Goal: Answer question/provide support: Share knowledge or assist other users

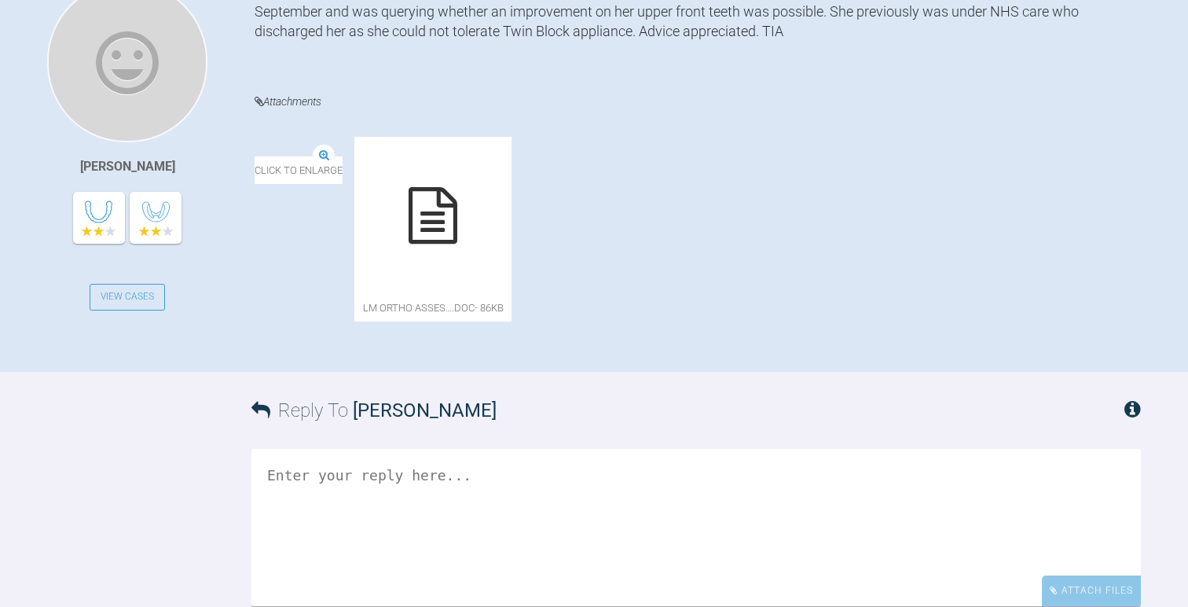
scroll to position [436, 0]
click at [457, 237] on icon at bounding box center [433, 217] width 49 height 57
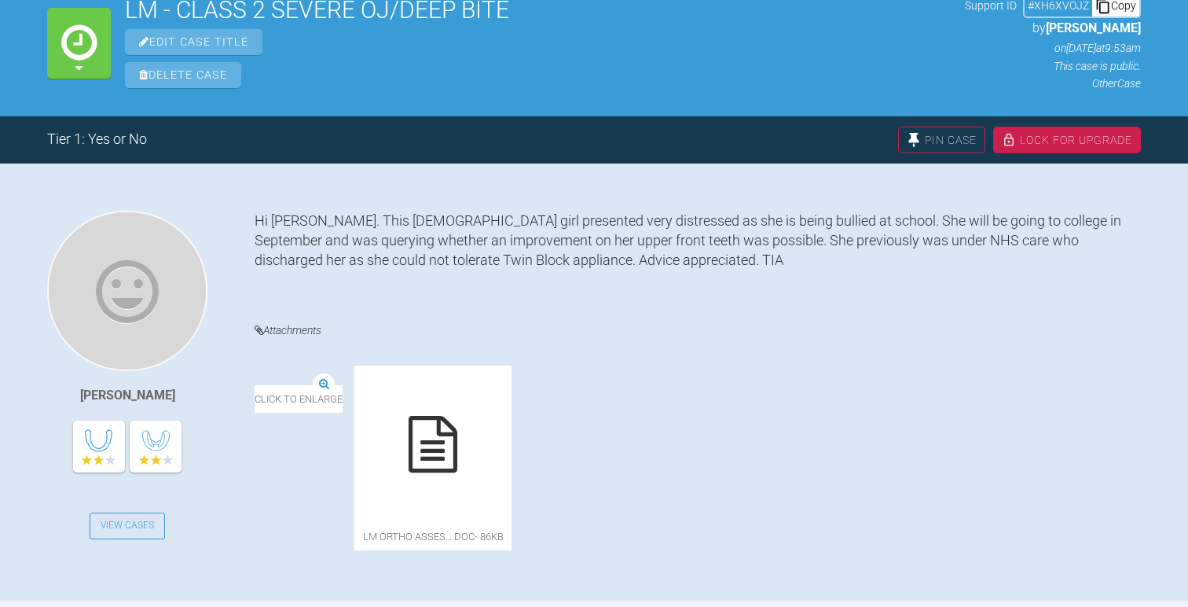
scroll to position [189, 0]
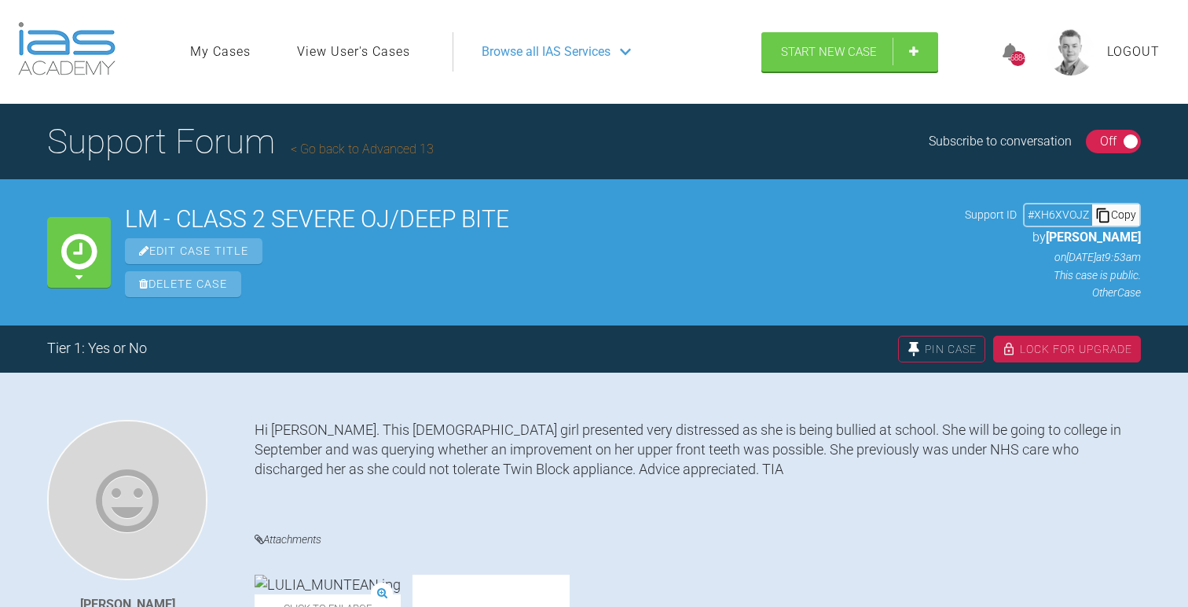
click at [329, 149] on link "Go back to Advanced 13" at bounding box center [362, 148] width 143 height 15
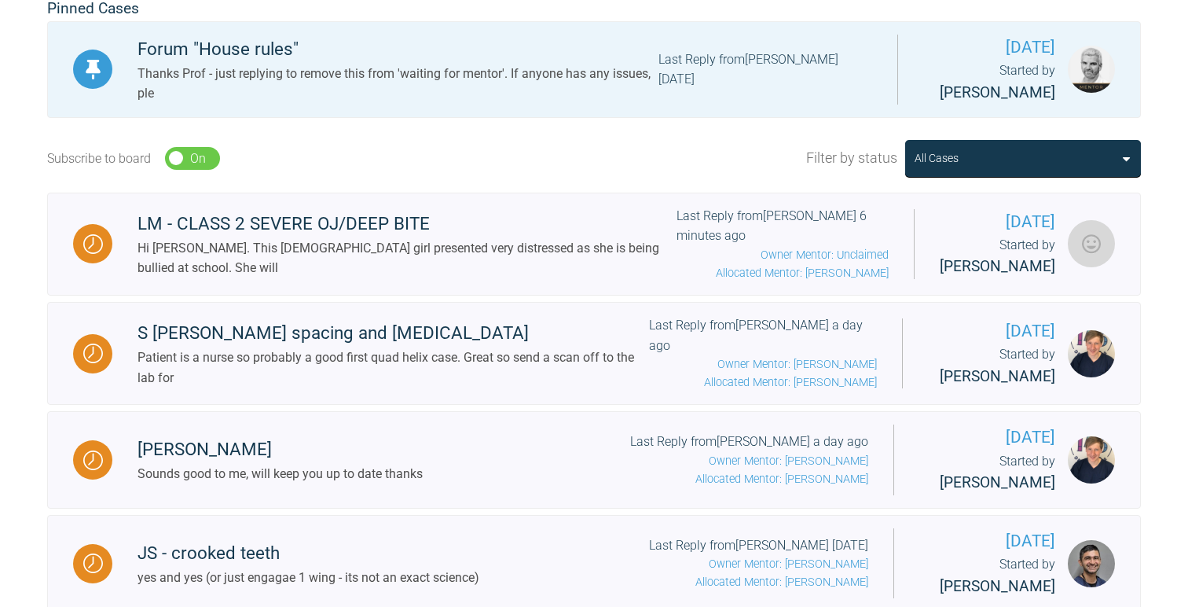
scroll to position [446, 0]
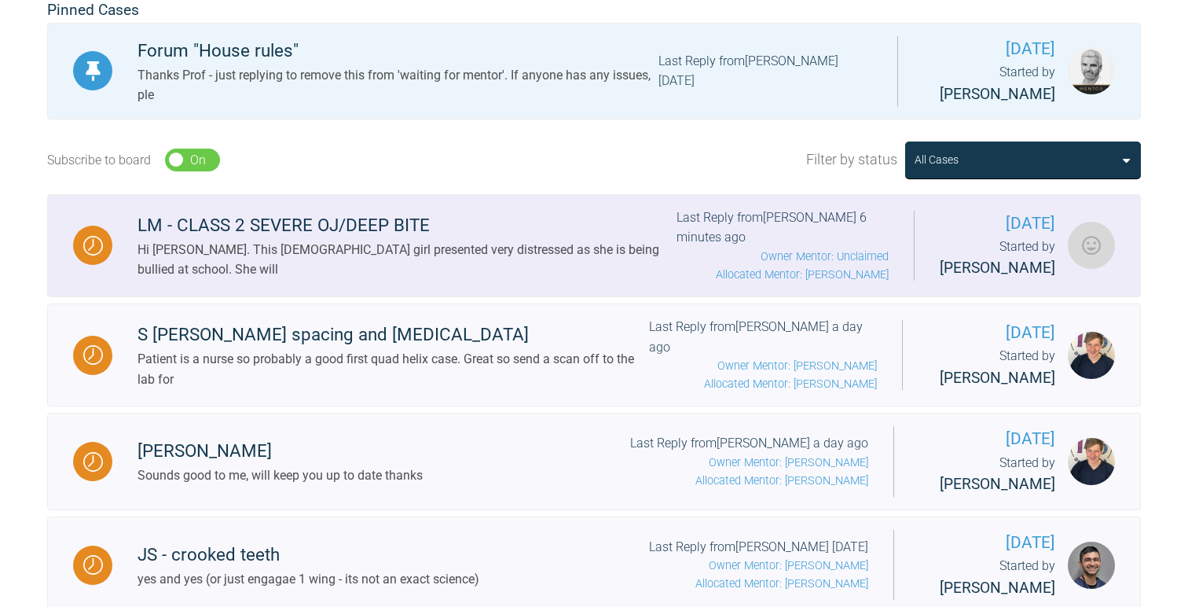
click at [404, 251] on div "Hi Asif. This 16 year old girl presented very distressed as she is being bullie…" at bounding box center [407, 260] width 539 height 40
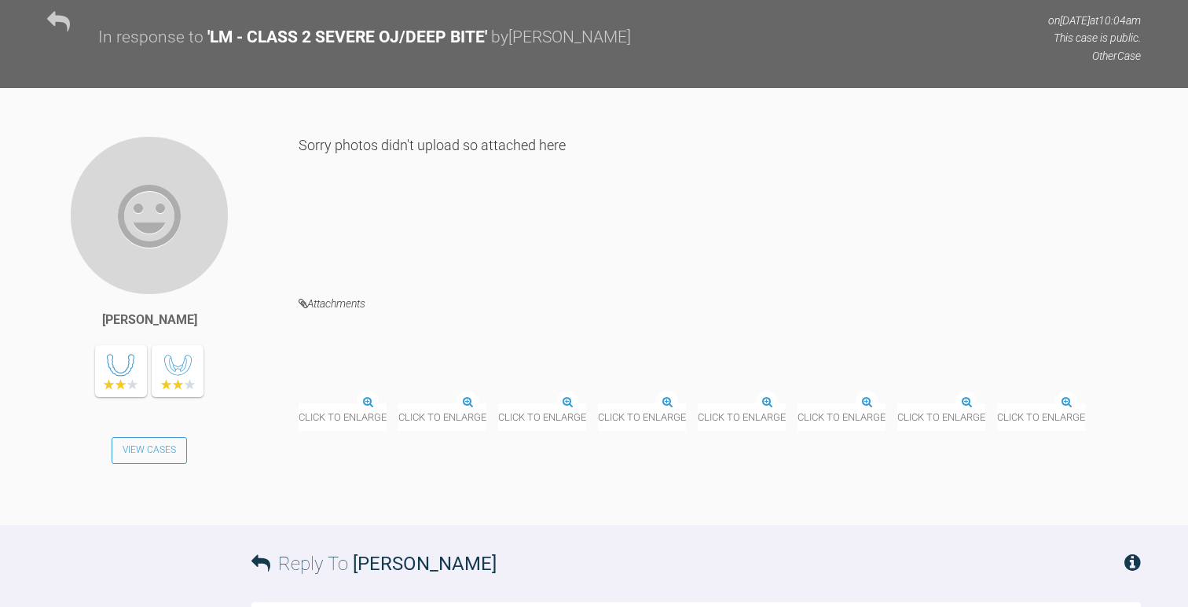
scroll to position [882, 0]
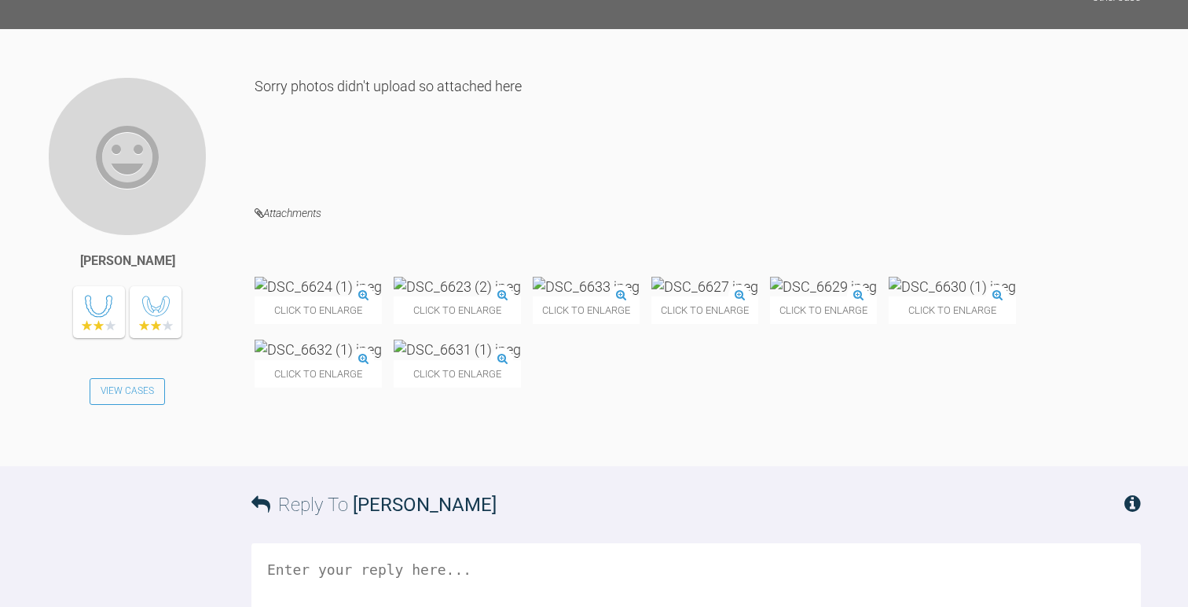
click at [288, 277] on img at bounding box center [318, 287] width 127 height 20
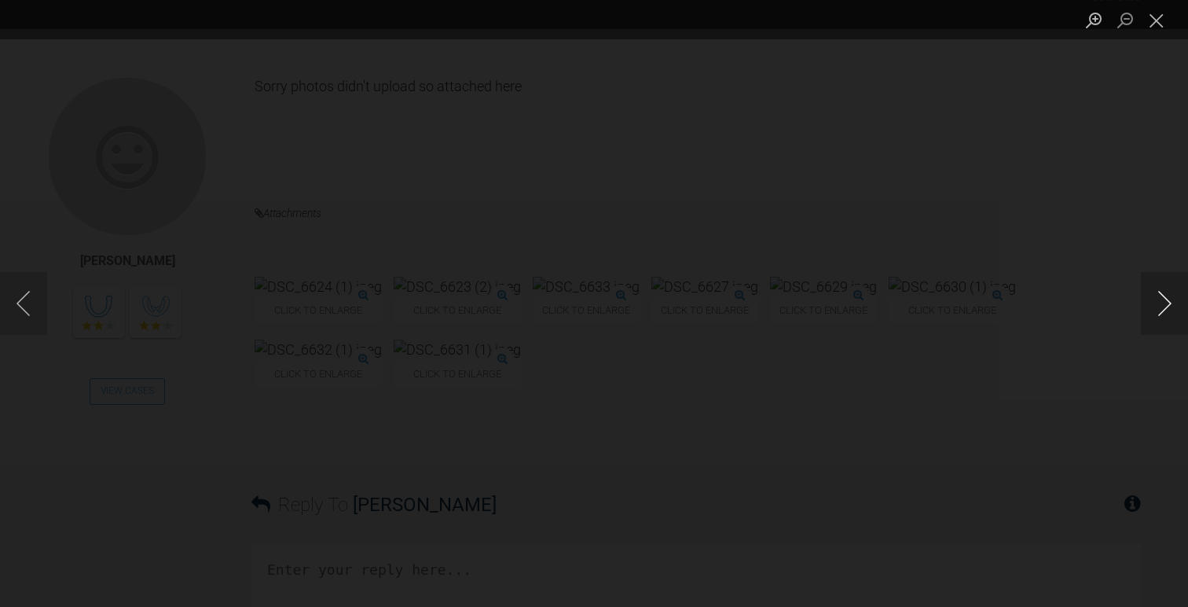
click at [1161, 295] on button "Next image" at bounding box center [1164, 303] width 47 height 63
click at [1161, 296] on button "Next image" at bounding box center [1164, 303] width 47 height 63
click at [1161, 297] on button "Next image" at bounding box center [1164, 303] width 47 height 63
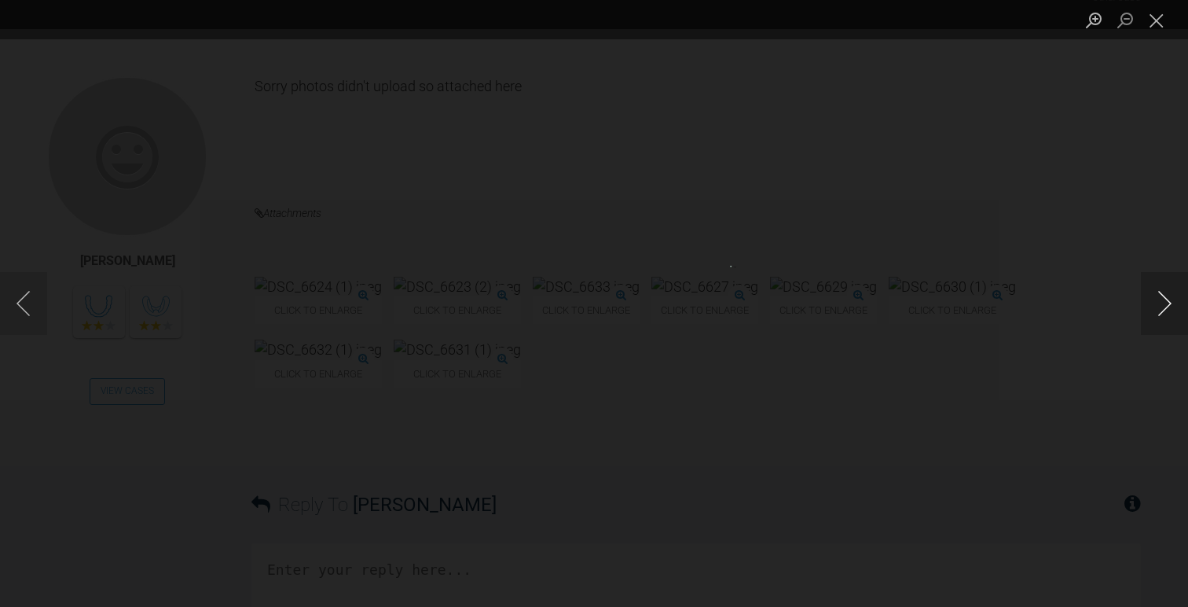
click at [1161, 297] on button "Next image" at bounding box center [1164, 303] width 47 height 63
click at [1161, 299] on button "Next image" at bounding box center [1164, 303] width 47 height 63
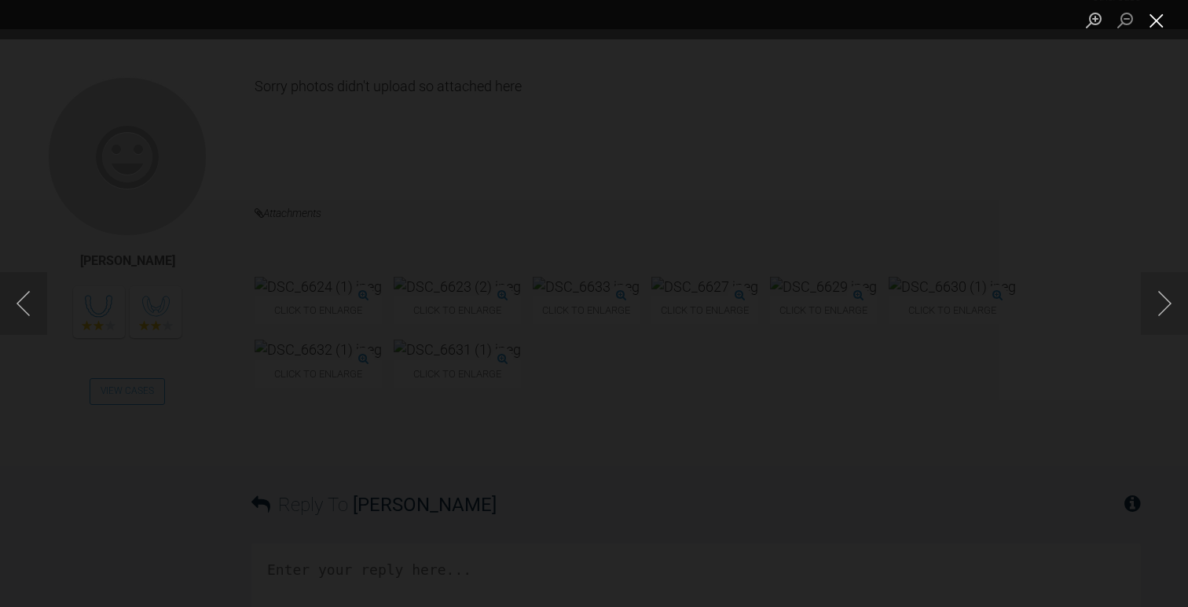
click at [1155, 27] on button "Close lightbox" at bounding box center [1156, 20] width 31 height 28
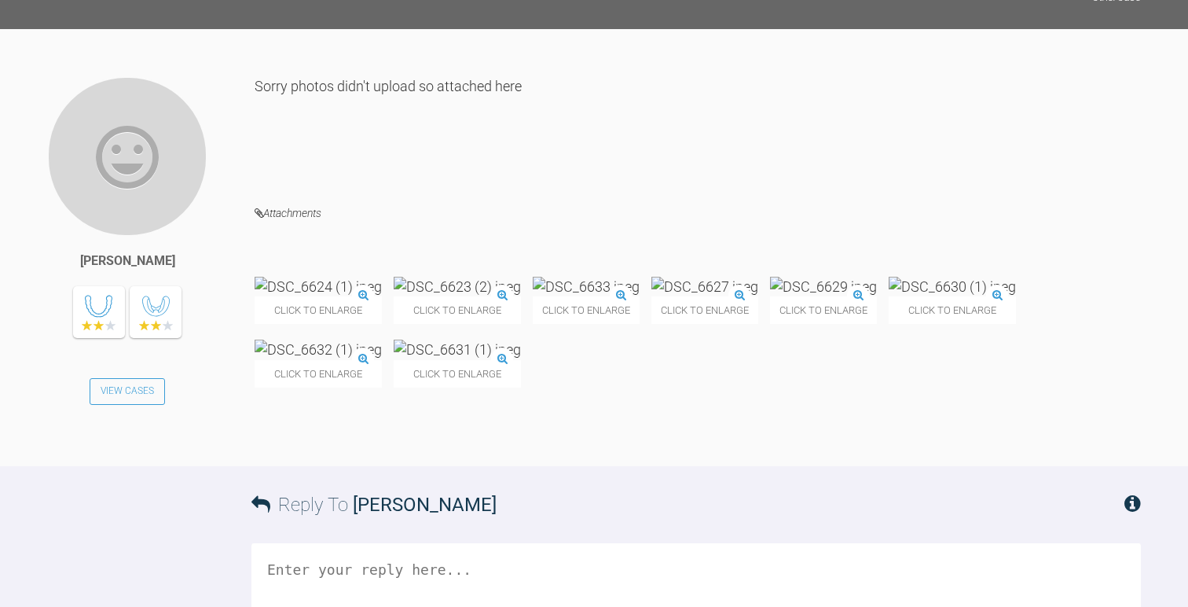
click at [521, 277] on img at bounding box center [457, 287] width 127 height 20
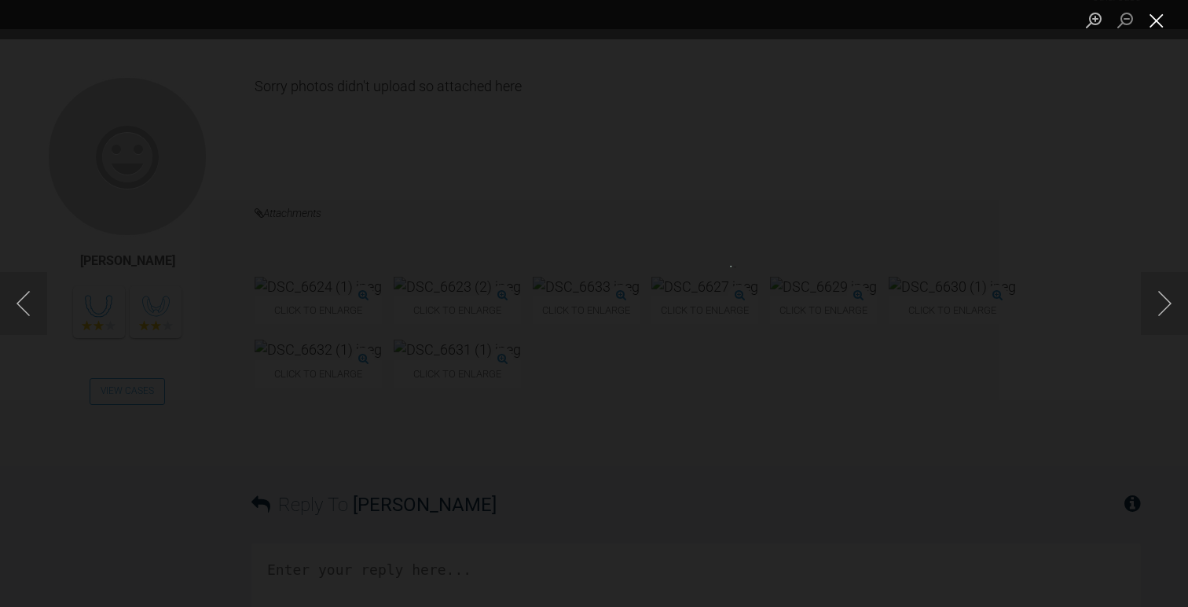
click at [1148, 20] on button "Close lightbox" at bounding box center [1156, 20] width 31 height 28
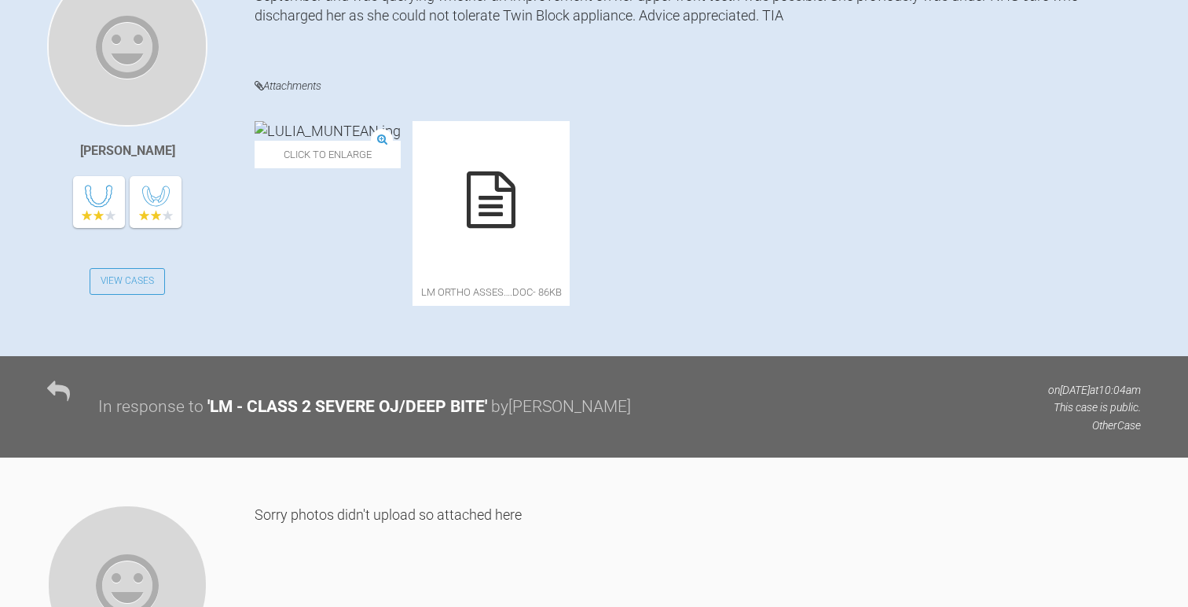
scroll to position [0, 0]
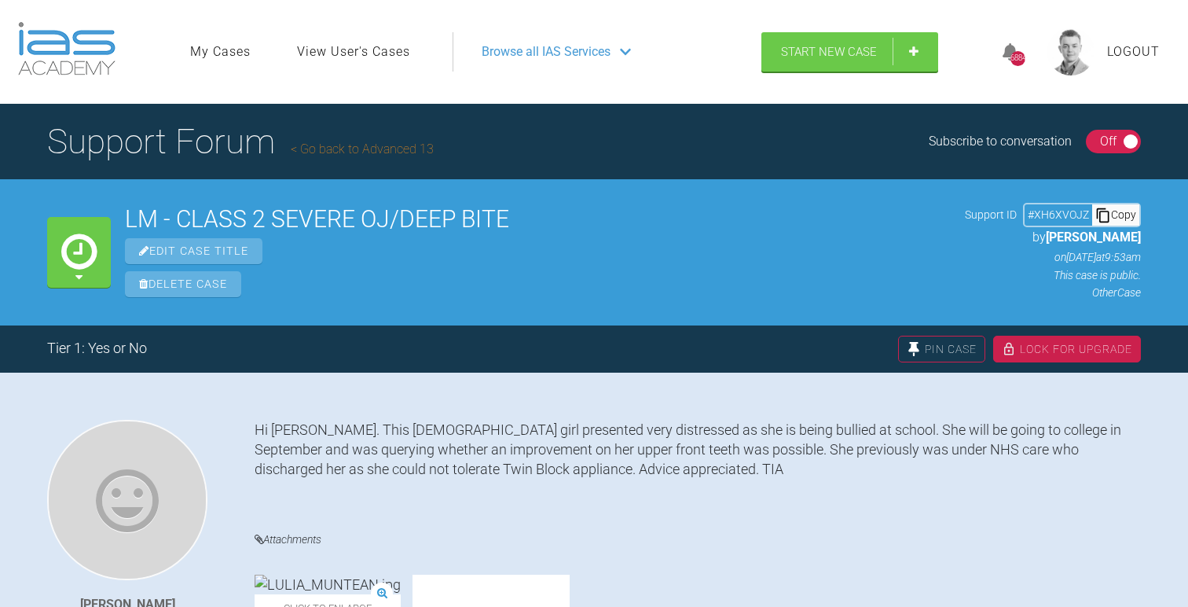
click at [1108, 139] on div "Off" at bounding box center [1108, 141] width 17 height 20
